Goal: Transaction & Acquisition: Purchase product/service

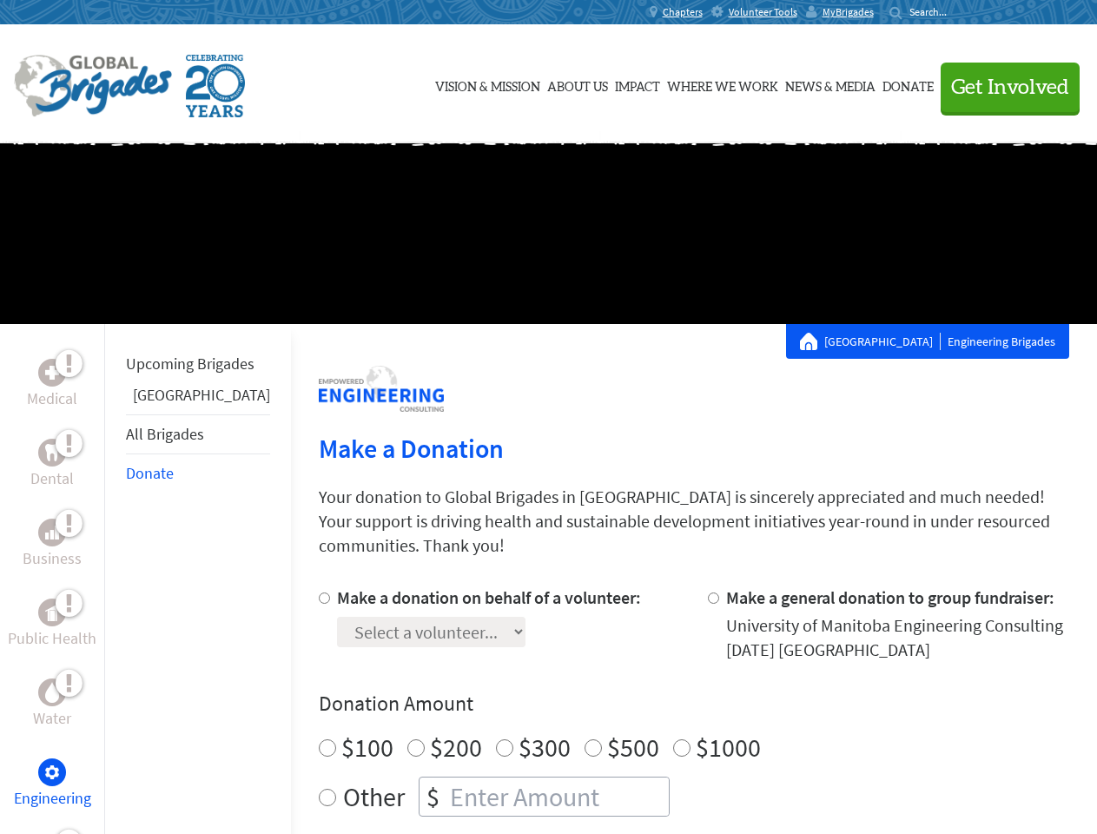
click at [959, 12] on div "Search for:" at bounding box center [923, 12] width 69 height 14
click at [1002, 87] on span "Get Involved" at bounding box center [1010, 87] width 118 height 21
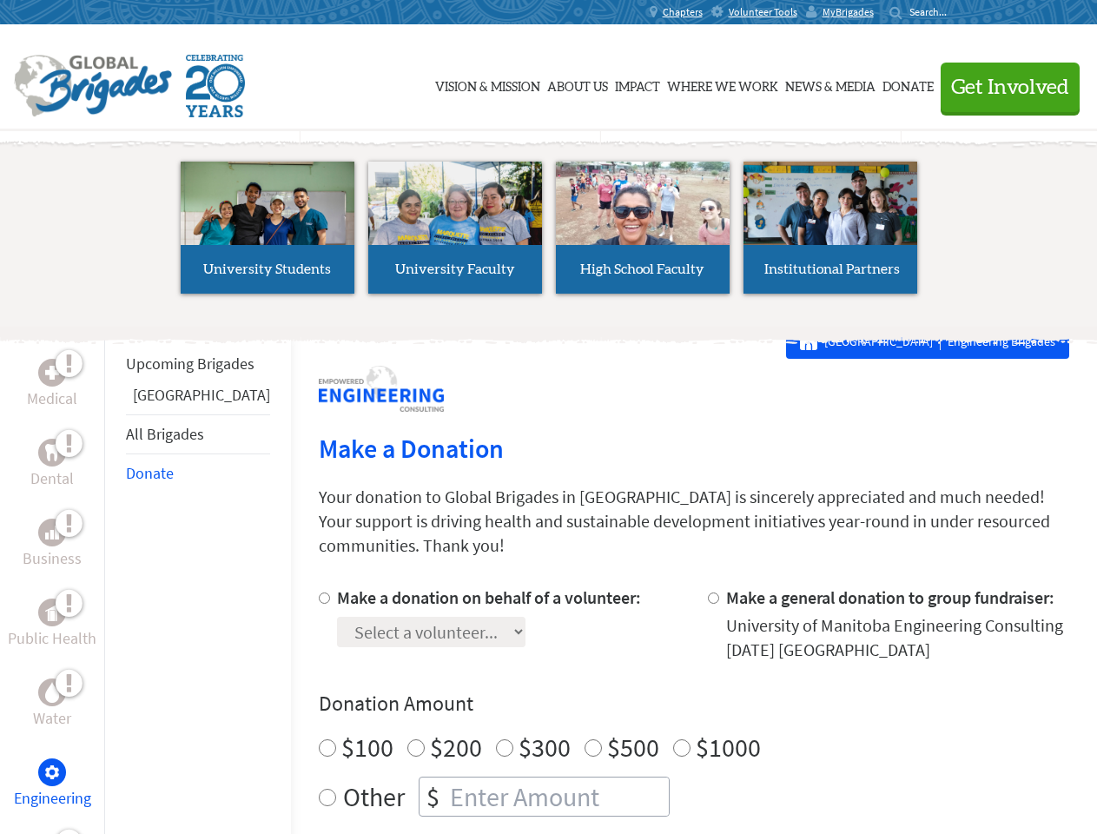
click at [549, 234] on li "High School Faculty" at bounding box center [643, 228] width 188 height 160
click at [115, 578] on div "Upcoming Brigades Guatemala All Brigades Donate" at bounding box center [197, 741] width 187 height 834
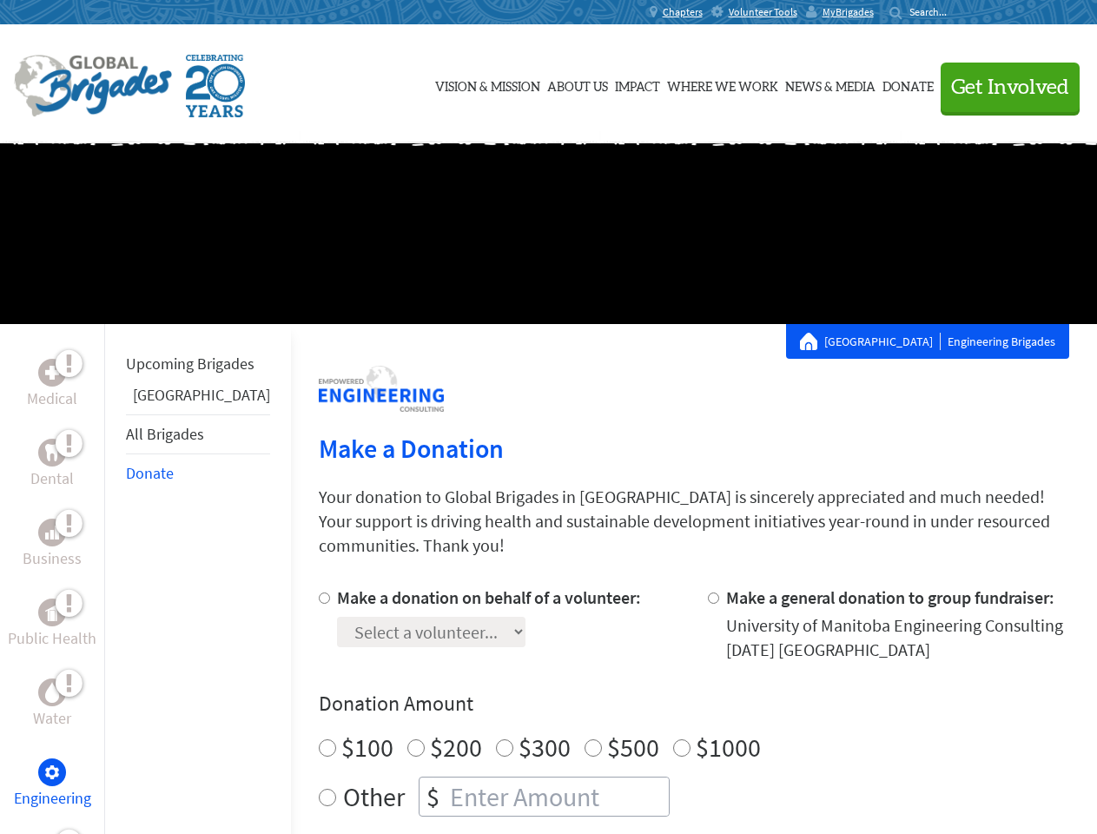
click at [663, 697] on div "Donation Amount $100 $200 $300 $500 $1000 Other $" at bounding box center [694, 753] width 750 height 127
click at [319, 592] on input "Make a donation on behalf of a volunteer:" at bounding box center [324, 597] width 11 height 11
radio input "true"
click at [708, 592] on input "Make a general donation to group fundraiser:" at bounding box center [713, 597] width 11 height 11
radio input "true"
